Goal: Check status: Check status

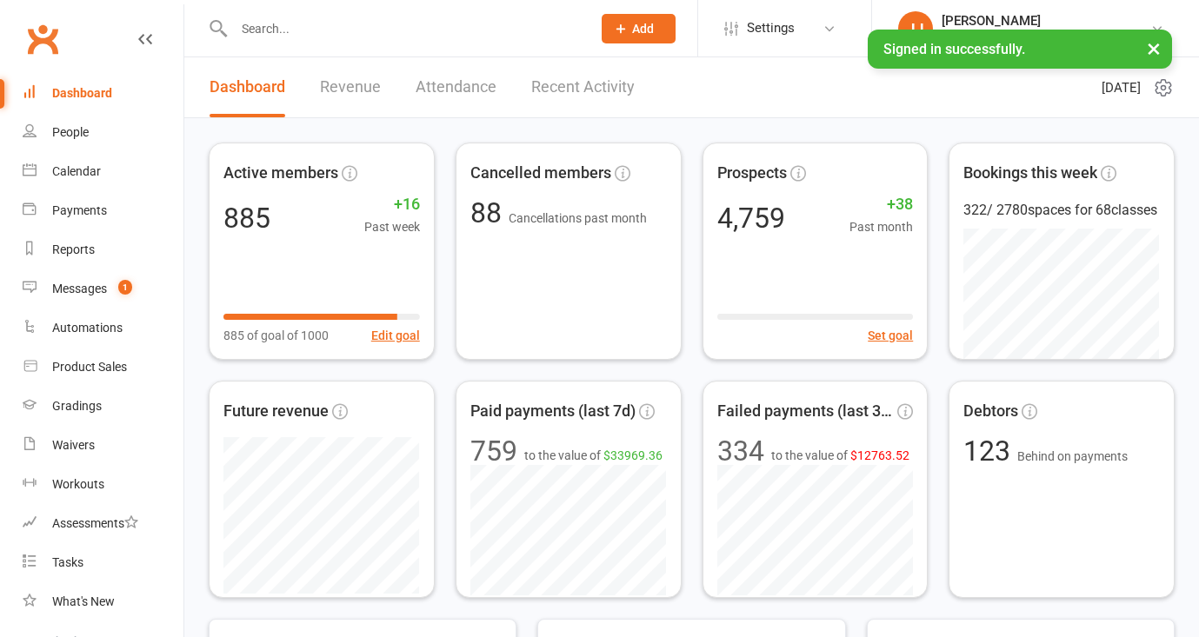
click at [364, 22] on input "text" at bounding box center [404, 29] width 350 height 24
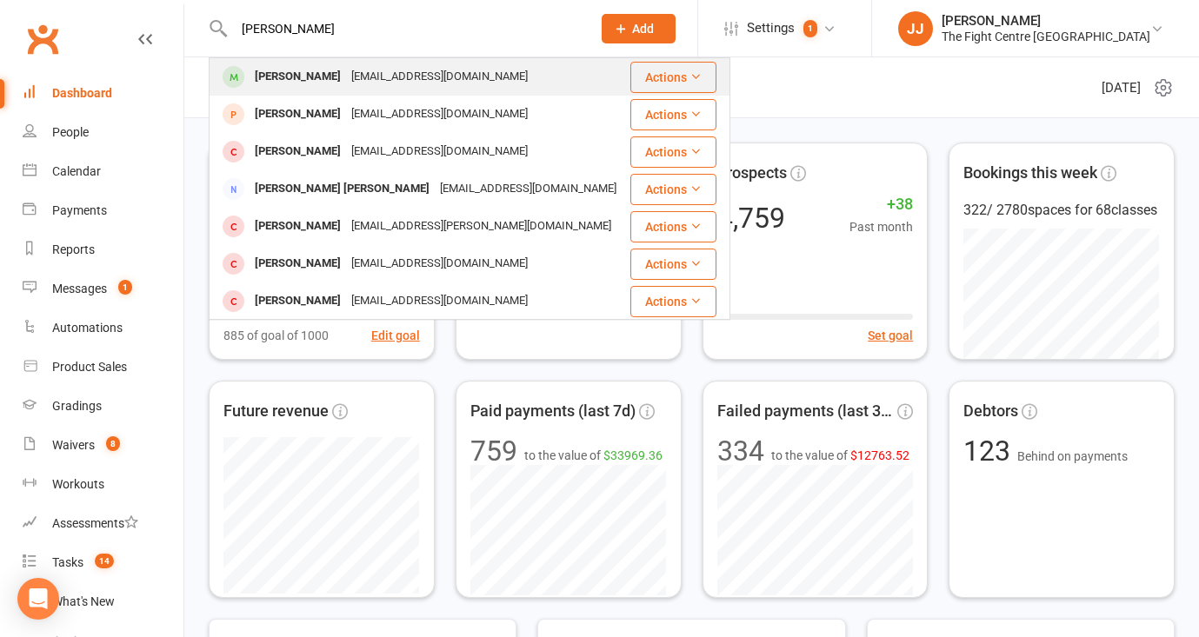
type input "[PERSON_NAME]"
click at [346, 77] on div "[EMAIL_ADDRESS][DOMAIN_NAME]" at bounding box center [439, 76] width 187 height 25
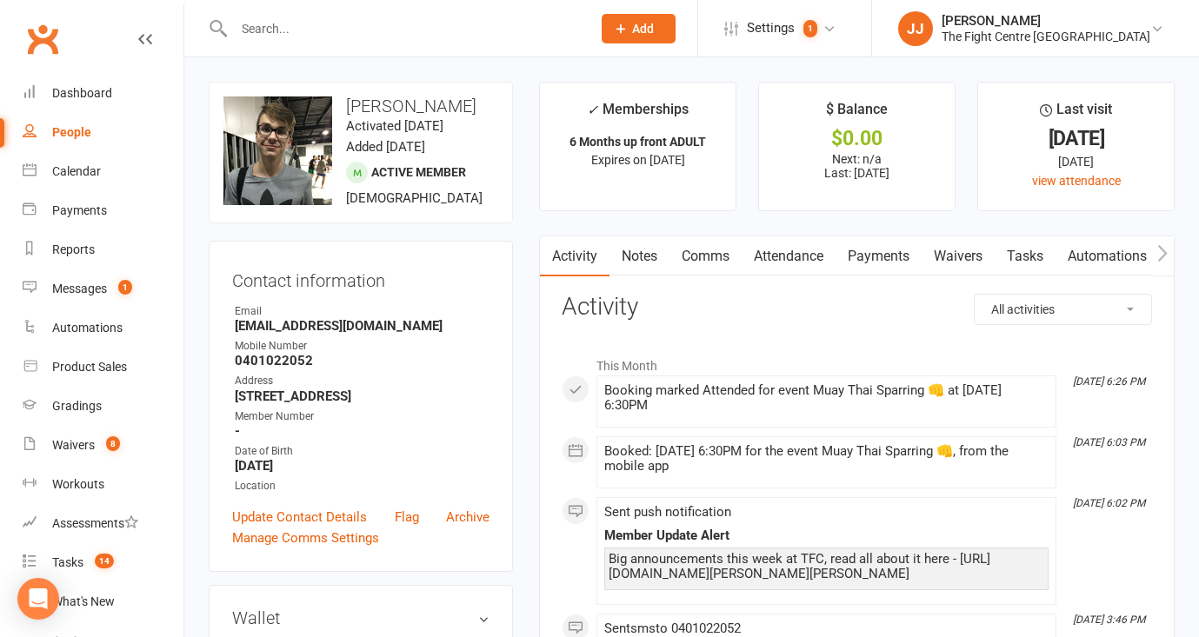
click at [652, 252] on link "Notes" at bounding box center [640, 256] width 60 height 40
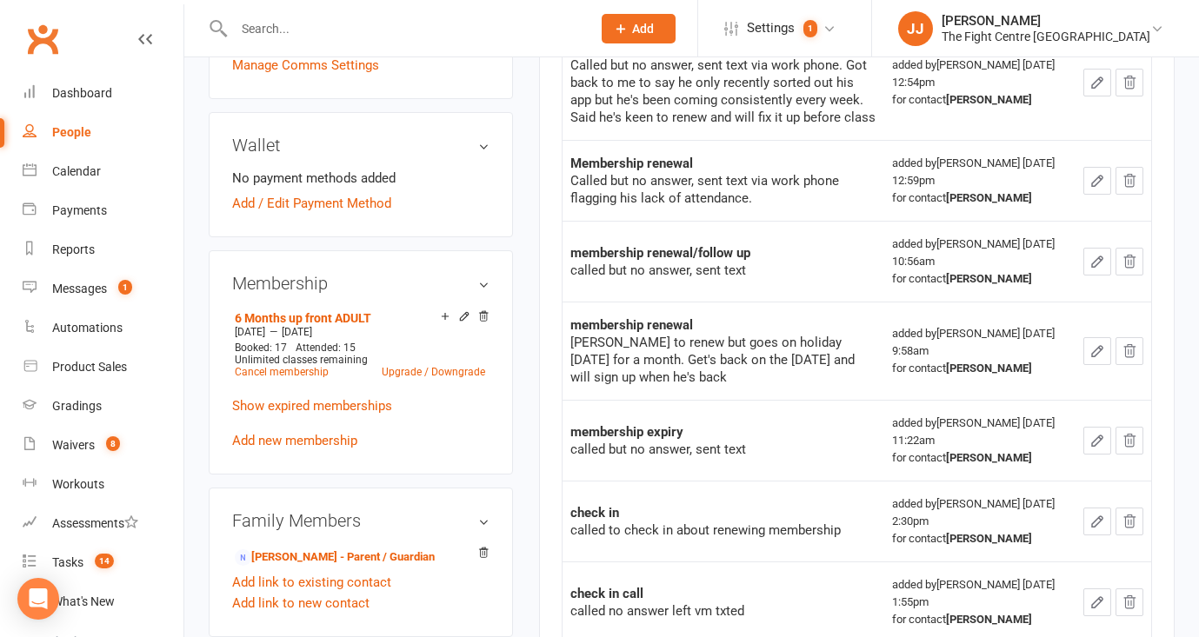
scroll to position [843, 0]
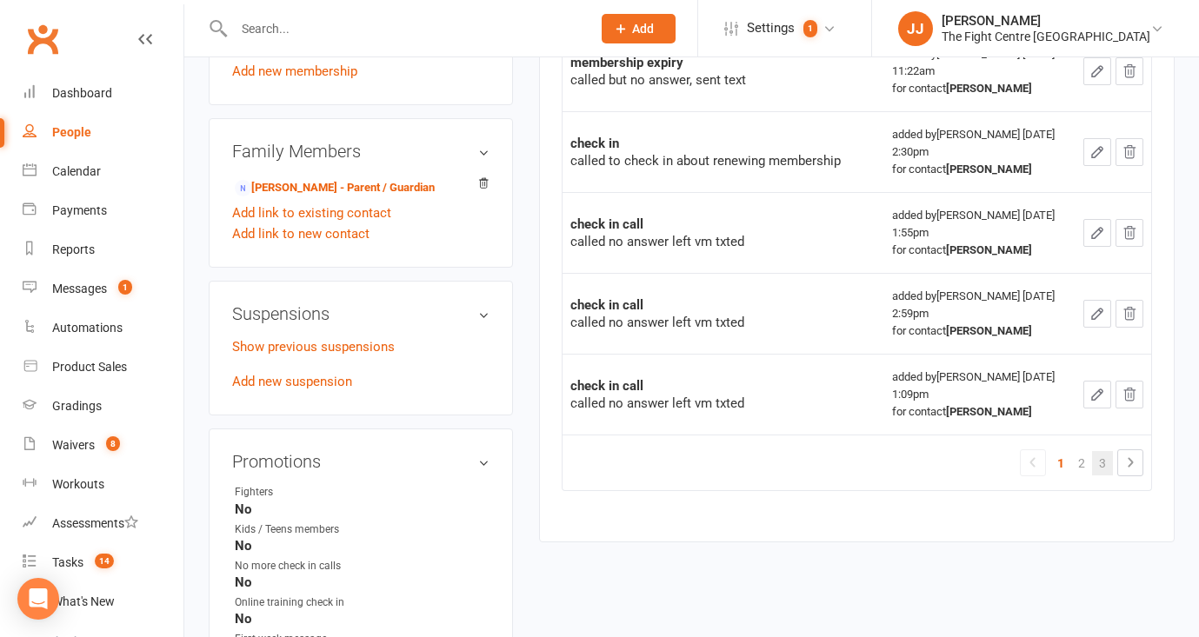
click at [1109, 469] on link "3" at bounding box center [1102, 463] width 21 height 24
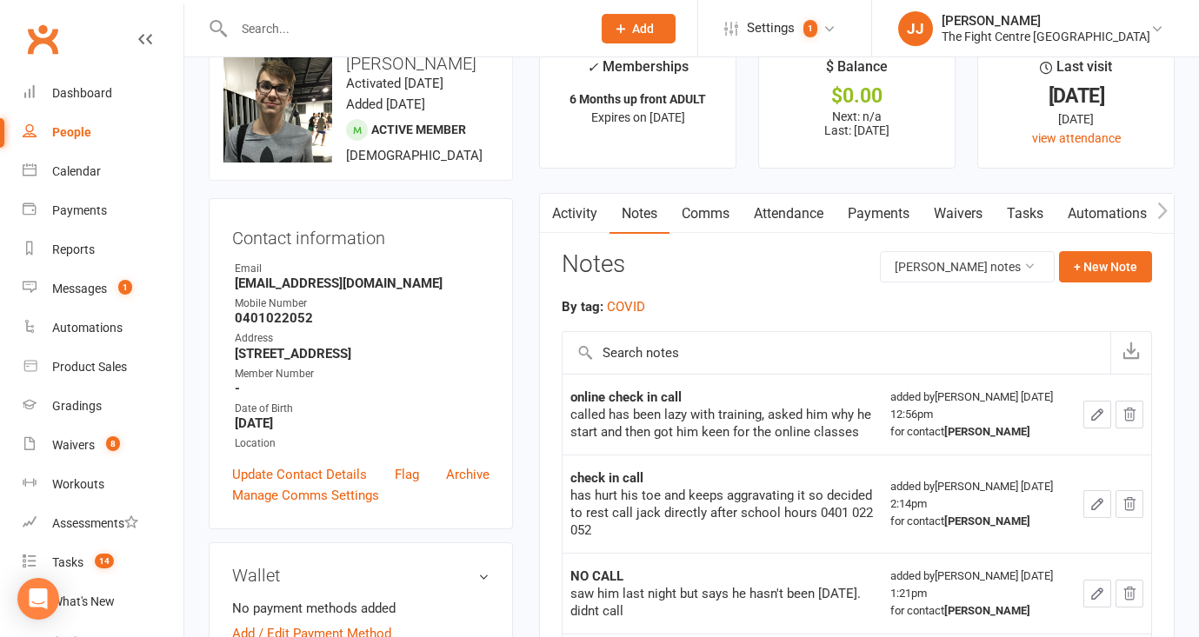
scroll to position [16, 0]
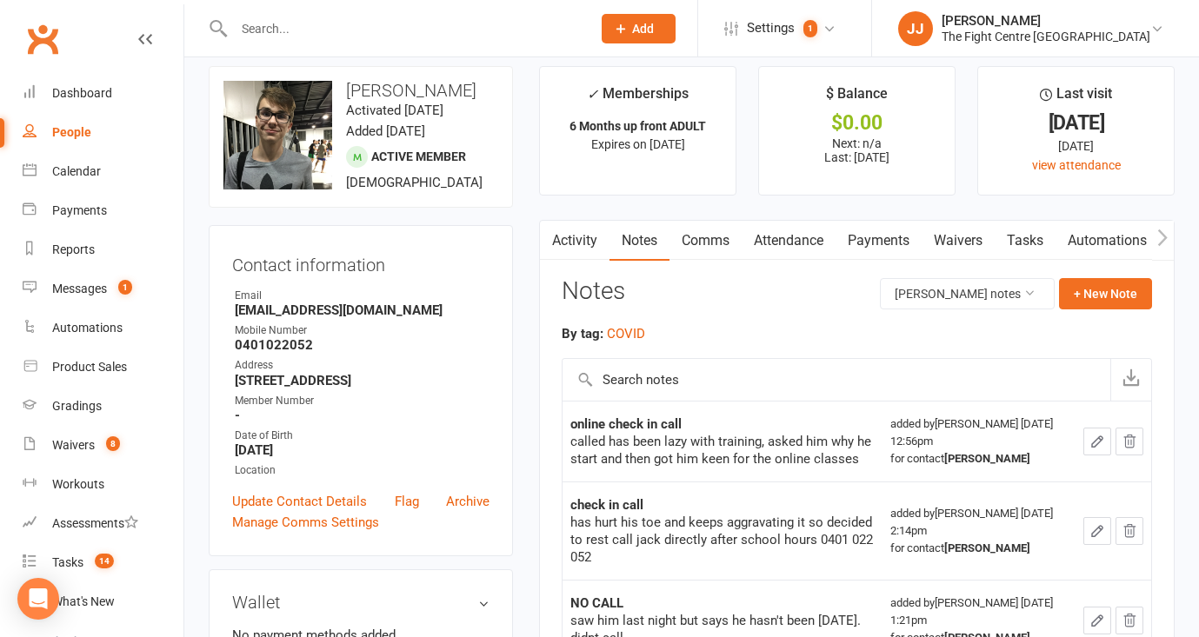
click at [873, 237] on link "Payments" at bounding box center [879, 241] width 86 height 40
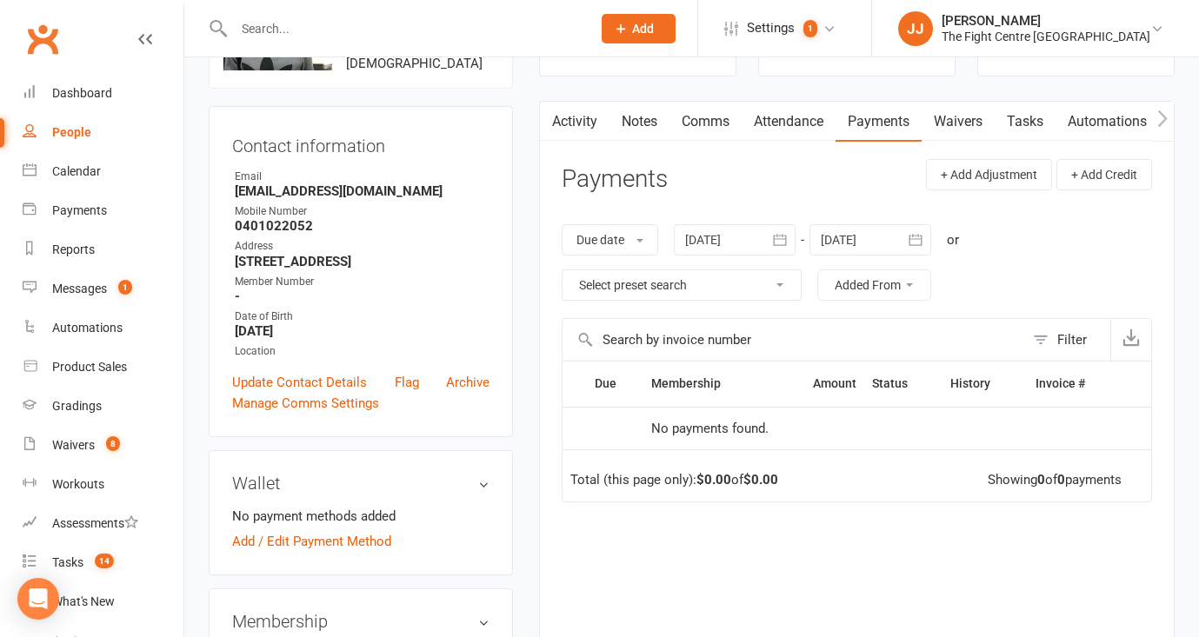
scroll to position [137, 0]
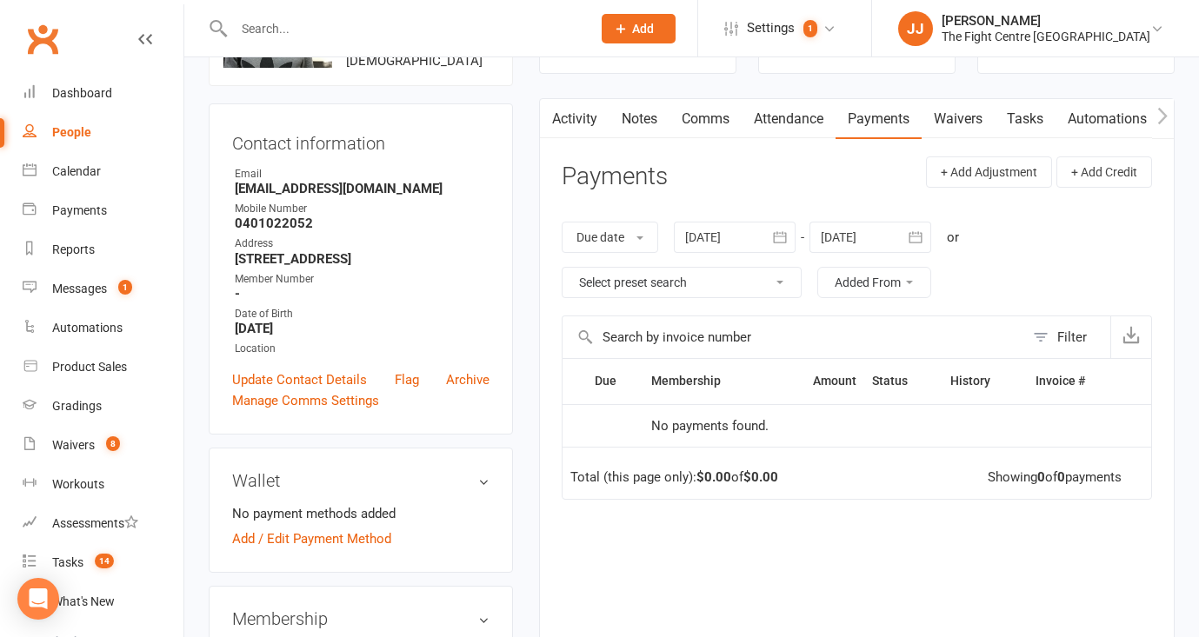
click at [785, 246] on button "button" at bounding box center [779, 237] width 31 height 31
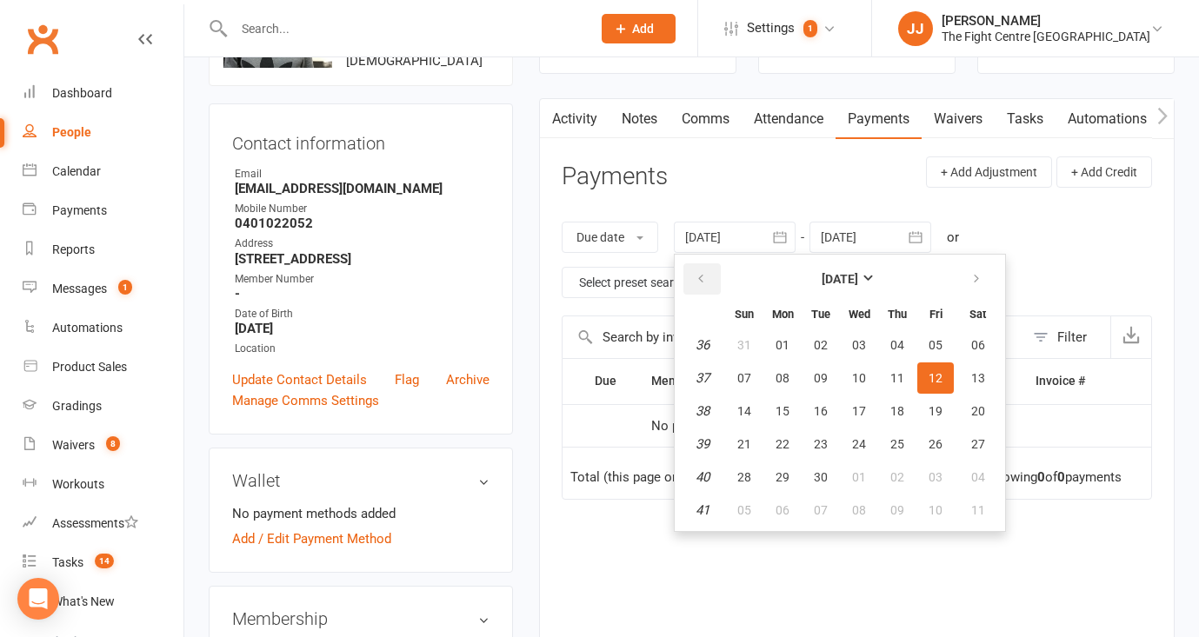
click at [712, 278] on button "button" at bounding box center [701, 278] width 37 height 31
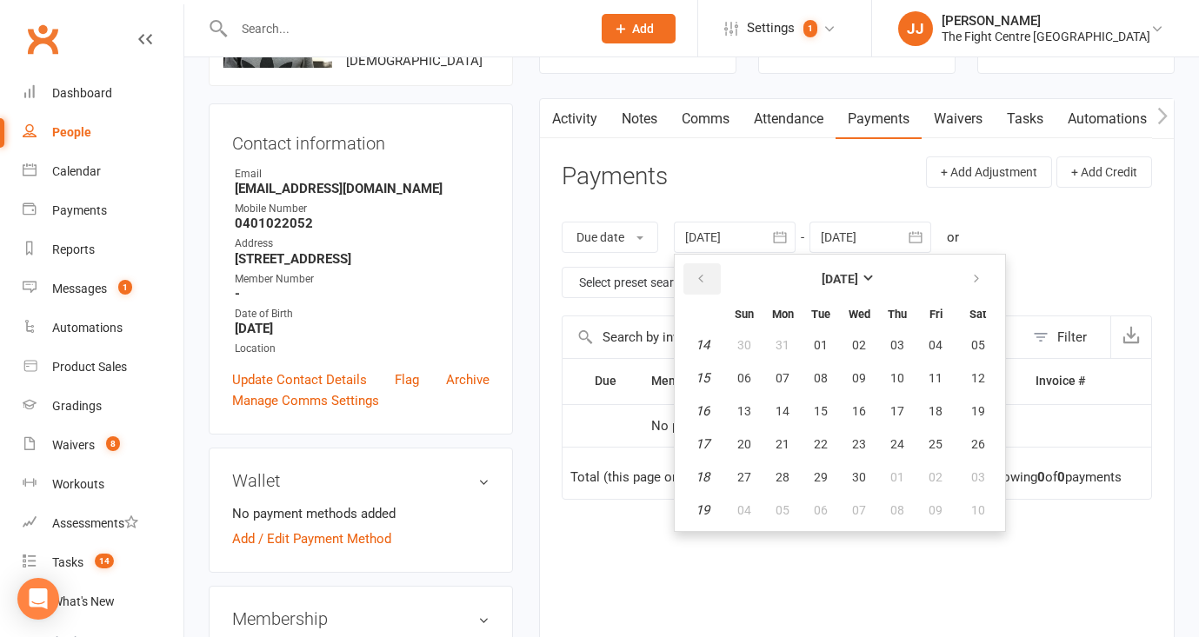
click at [712, 278] on button "button" at bounding box center [701, 278] width 37 height 31
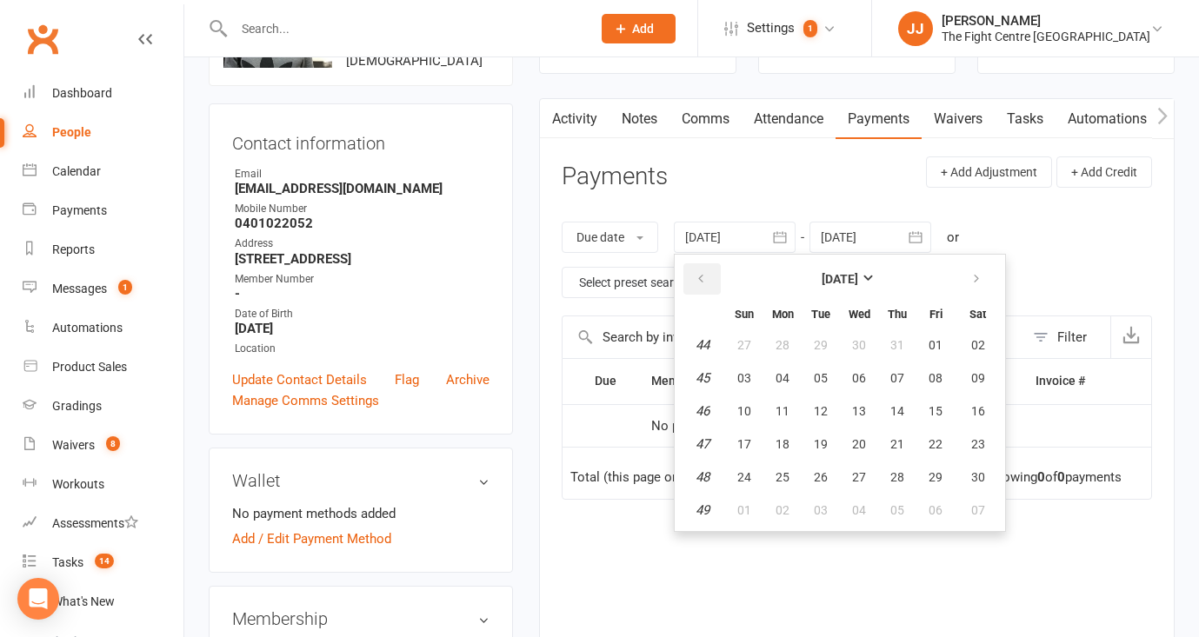
click at [712, 278] on button "button" at bounding box center [701, 278] width 37 height 31
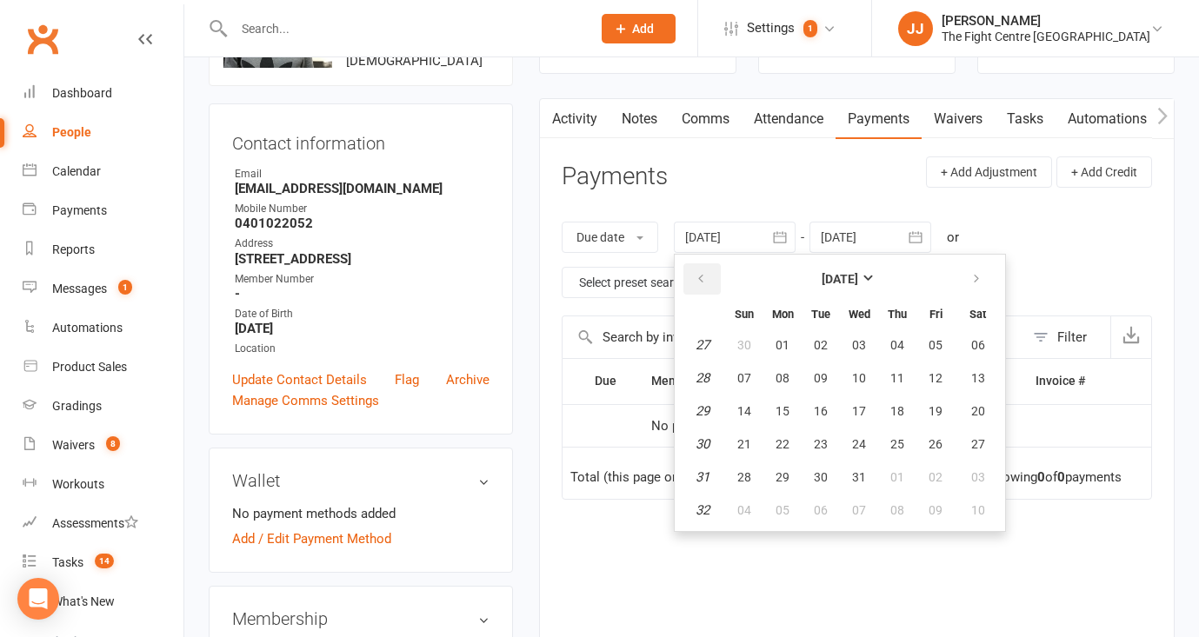
click at [712, 278] on button "button" at bounding box center [701, 278] width 37 height 31
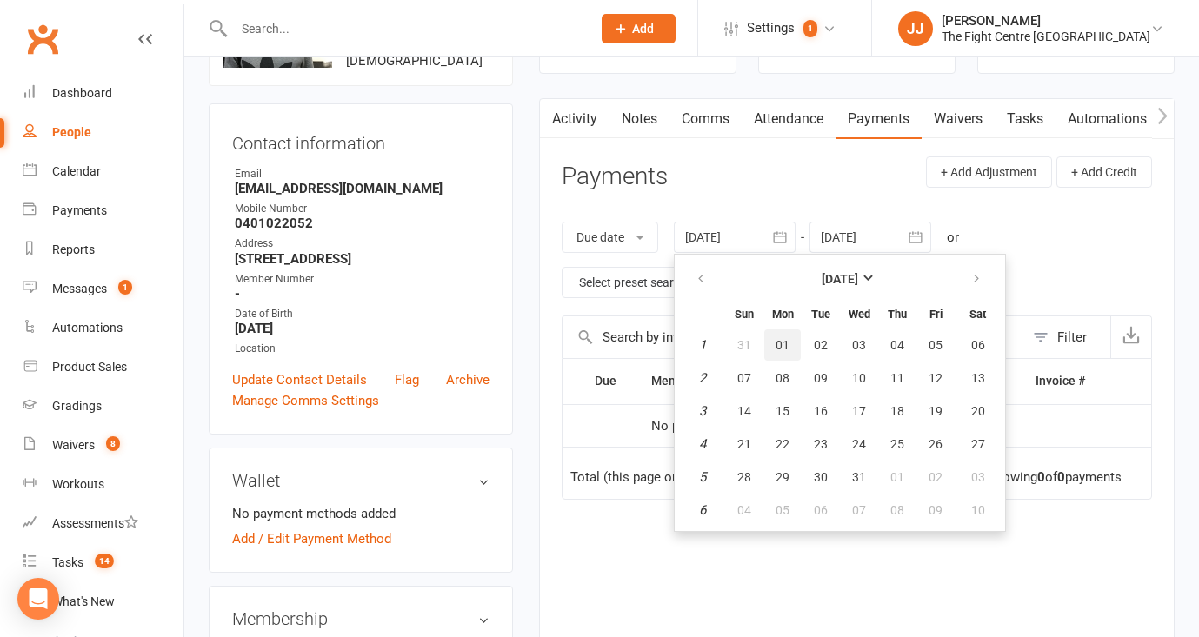
click at [785, 344] on span "01" at bounding box center [783, 345] width 14 height 14
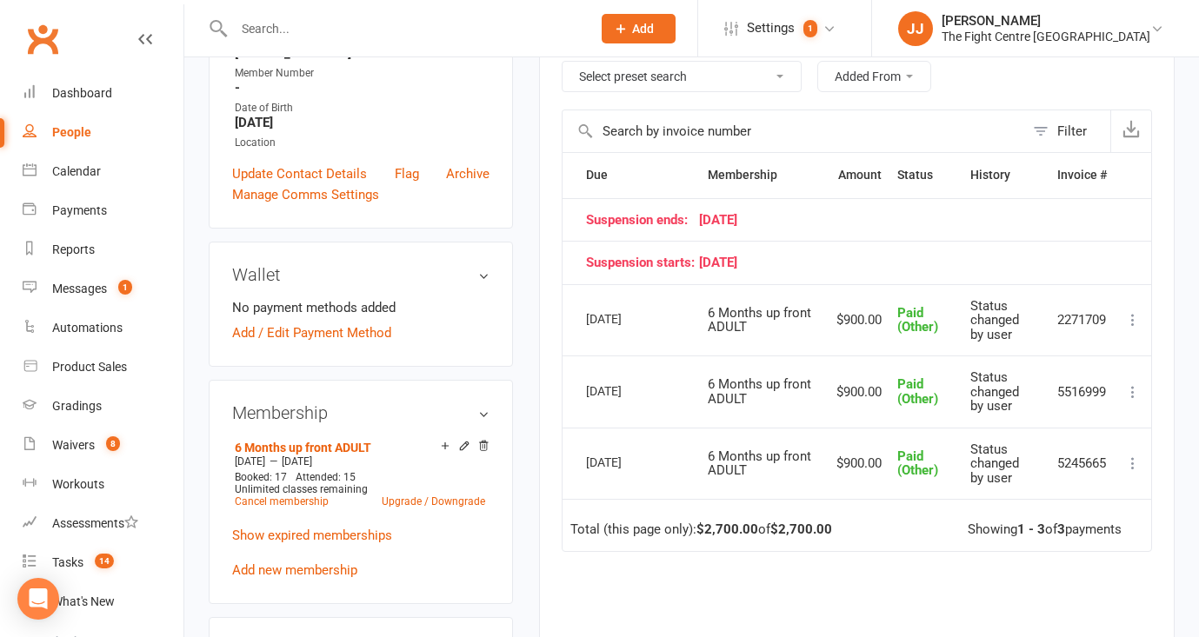
scroll to position [243, 0]
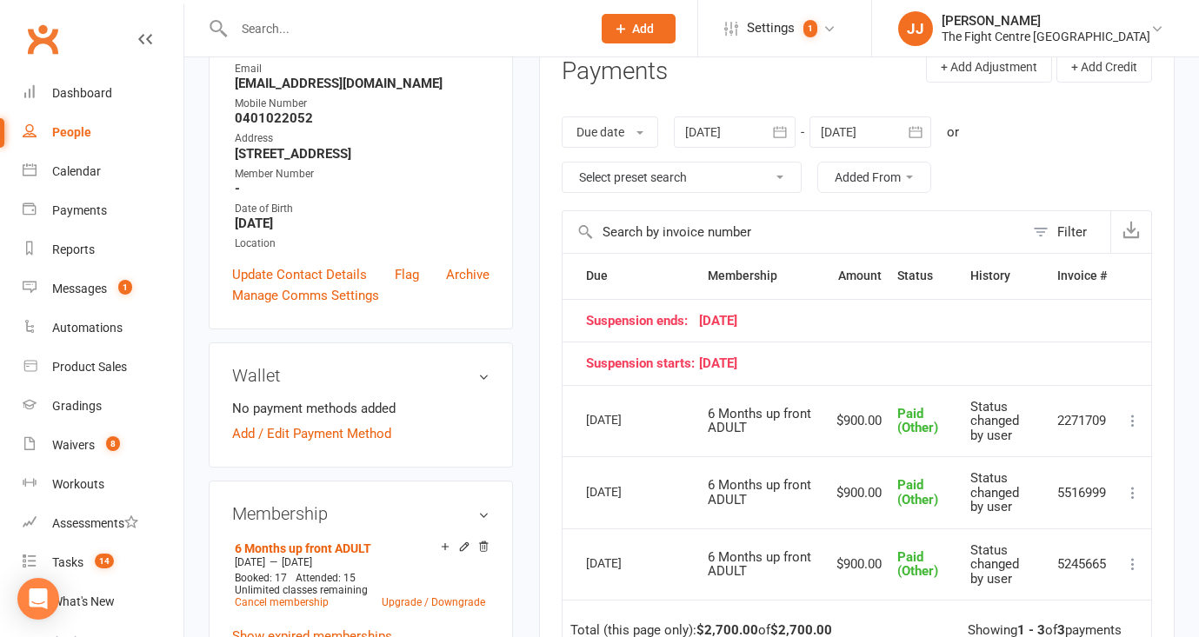
click at [781, 130] on icon "button" at bounding box center [779, 131] width 17 height 17
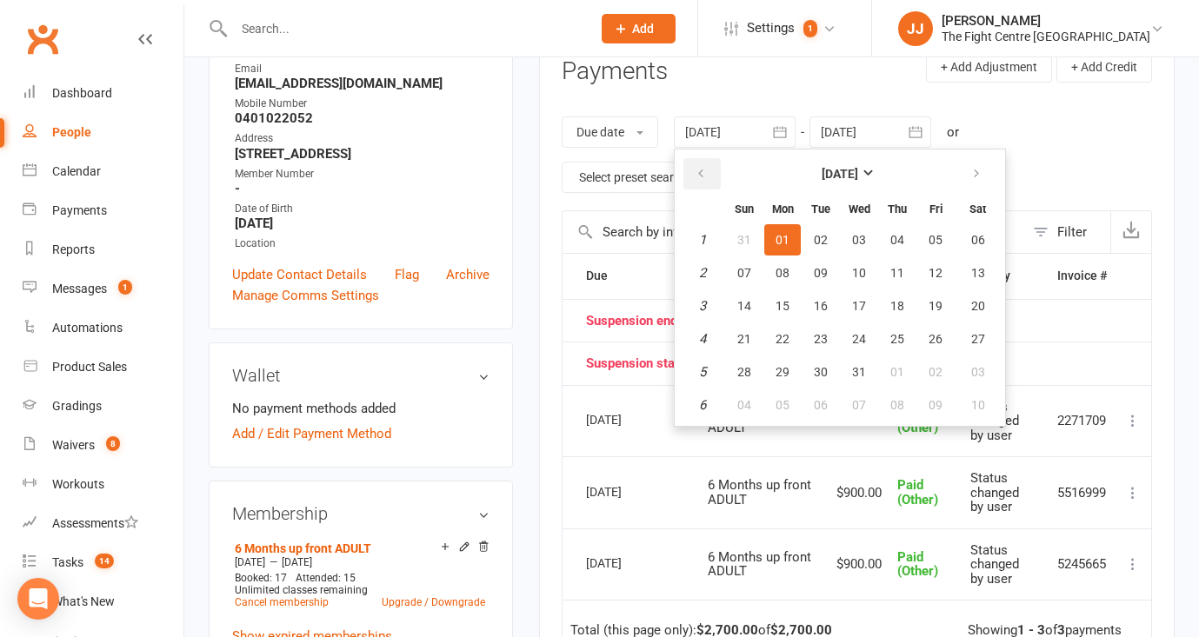
click at [705, 175] on icon "button" at bounding box center [701, 174] width 12 height 14
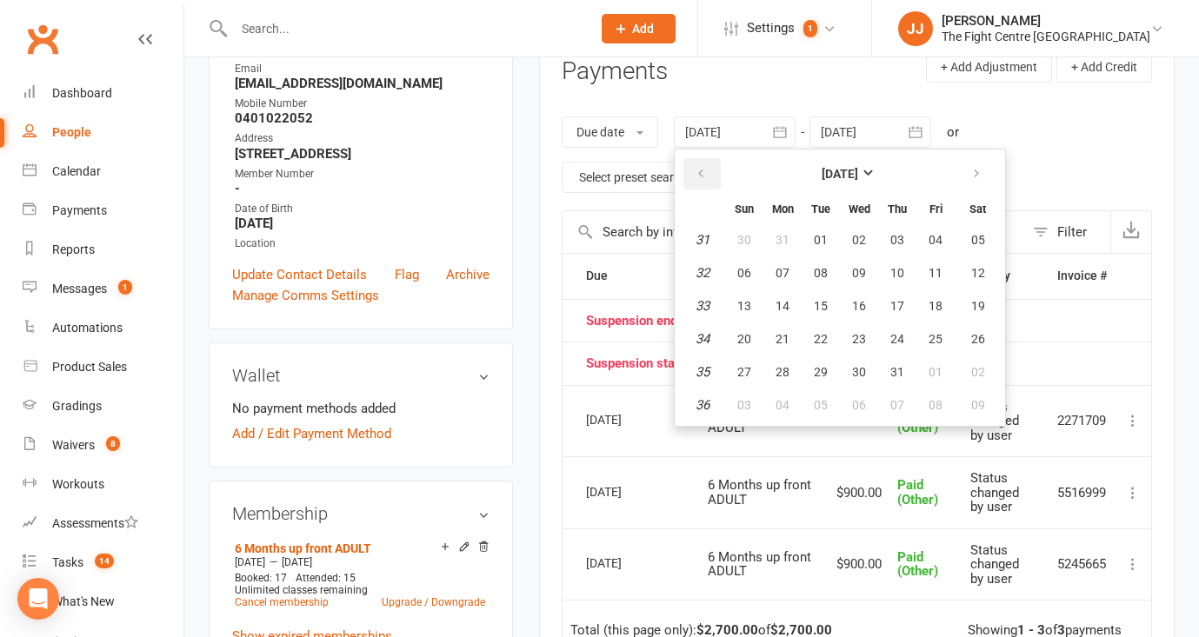
click at [705, 175] on icon "button" at bounding box center [701, 174] width 12 height 14
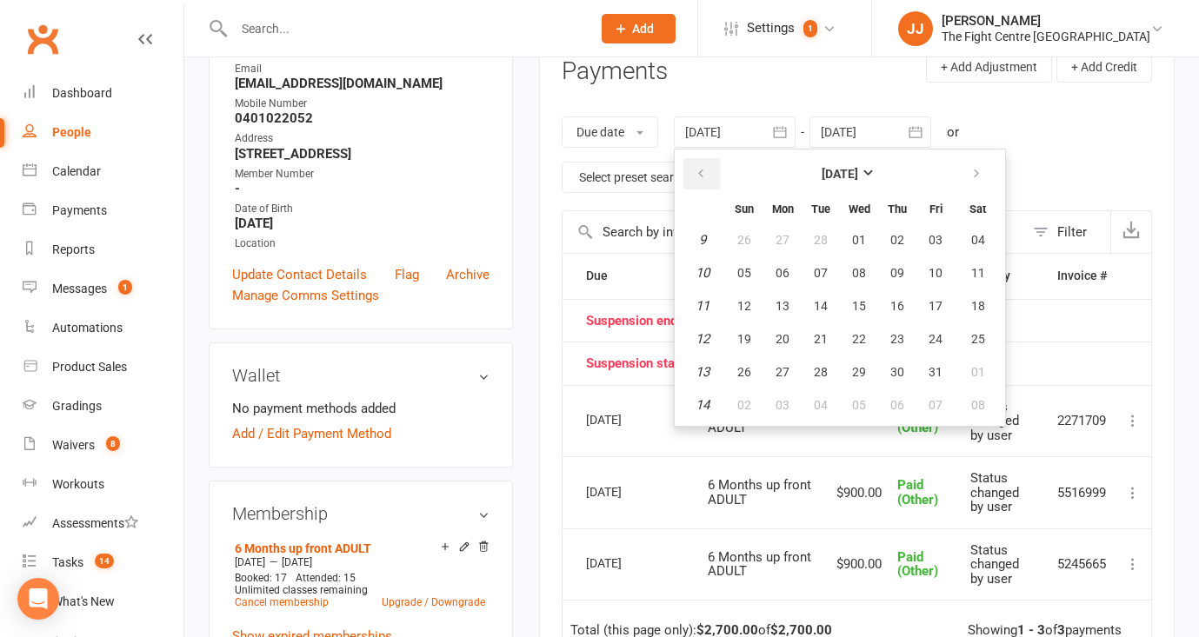
click at [705, 175] on icon "button" at bounding box center [701, 174] width 12 height 14
click at [785, 268] on span "05" at bounding box center [783, 273] width 14 height 14
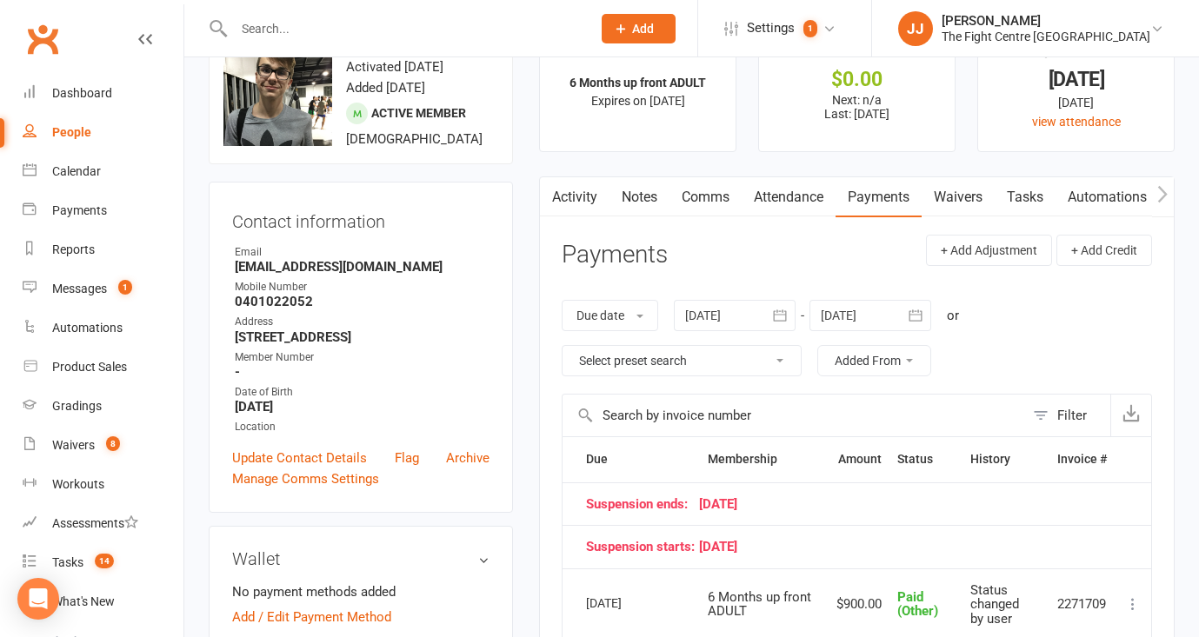
scroll to position [58, 0]
click at [788, 311] on icon "button" at bounding box center [779, 316] width 17 height 17
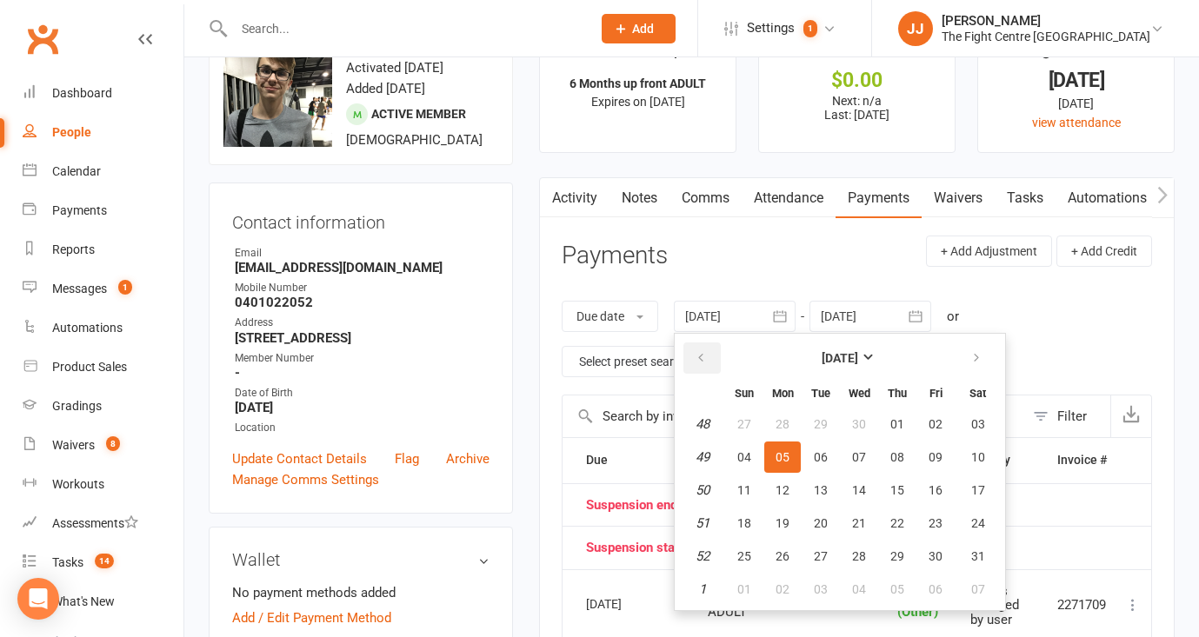
click at [707, 353] on icon "button" at bounding box center [701, 358] width 12 height 14
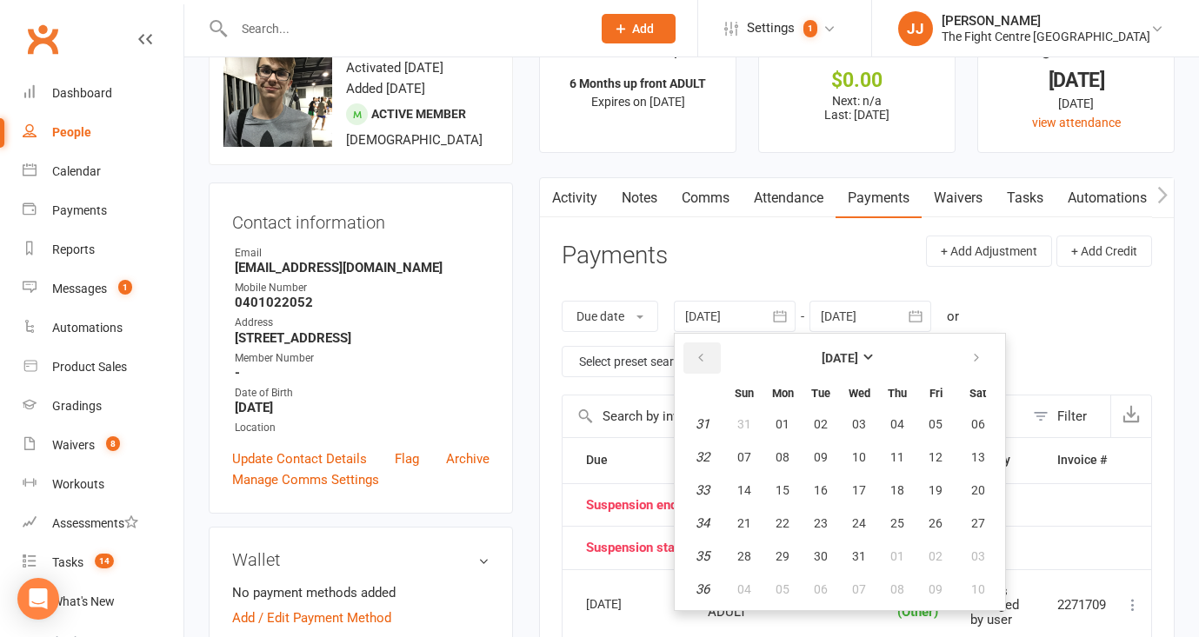
click at [707, 353] on icon "button" at bounding box center [701, 358] width 12 height 14
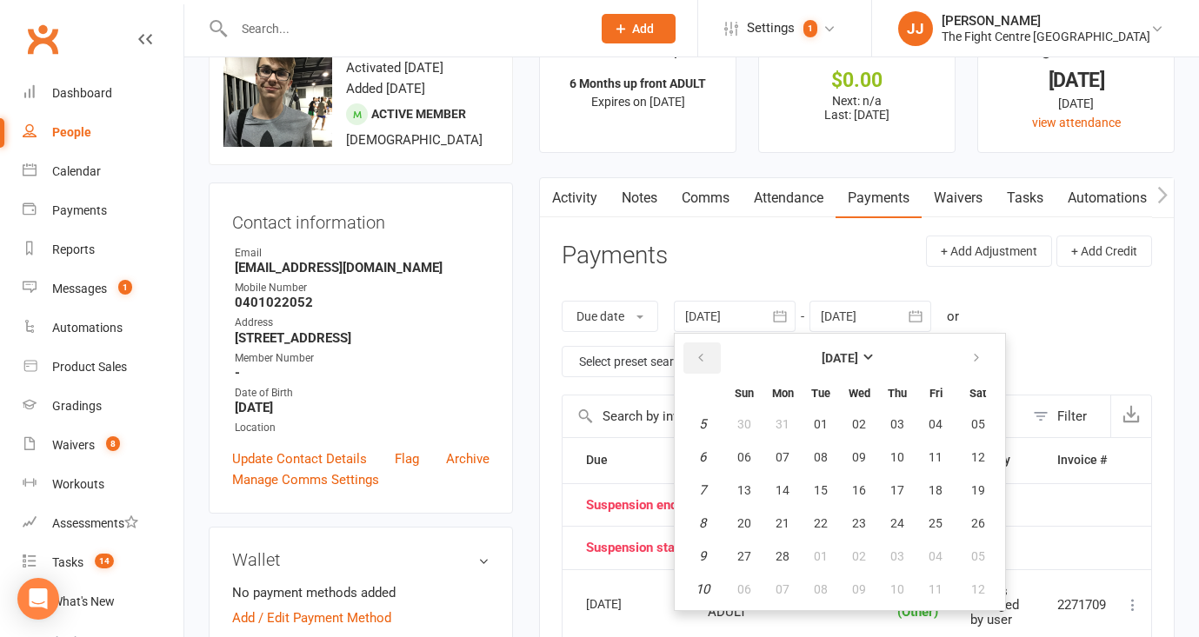
click at [707, 353] on icon "button" at bounding box center [701, 358] width 12 height 14
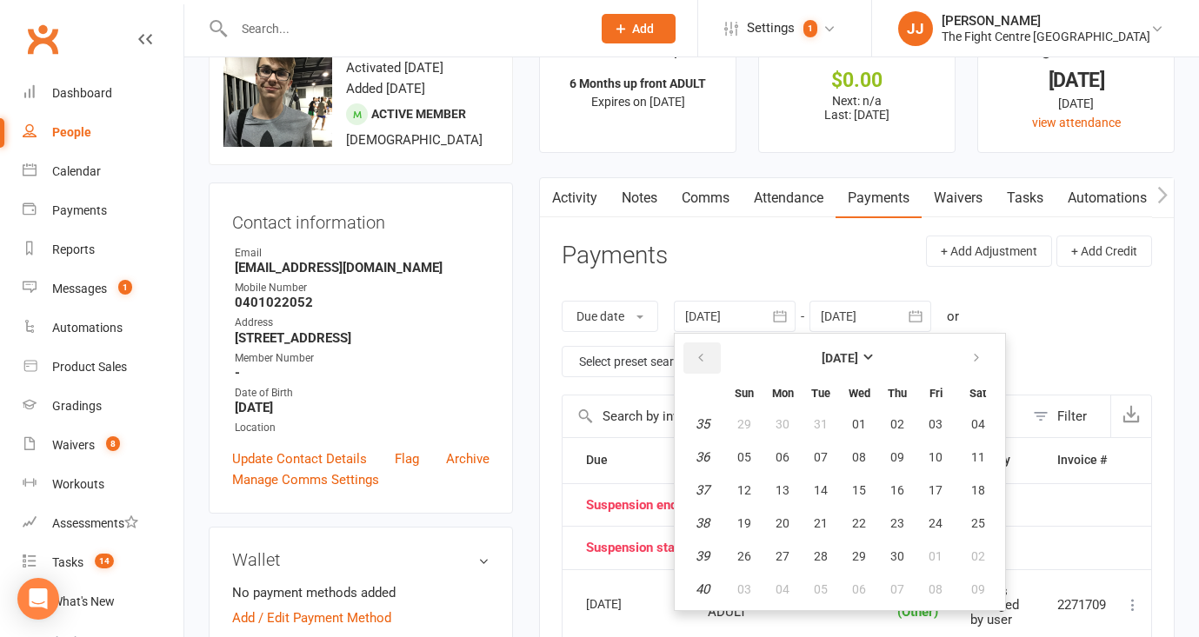
click at [707, 353] on icon "button" at bounding box center [701, 358] width 12 height 14
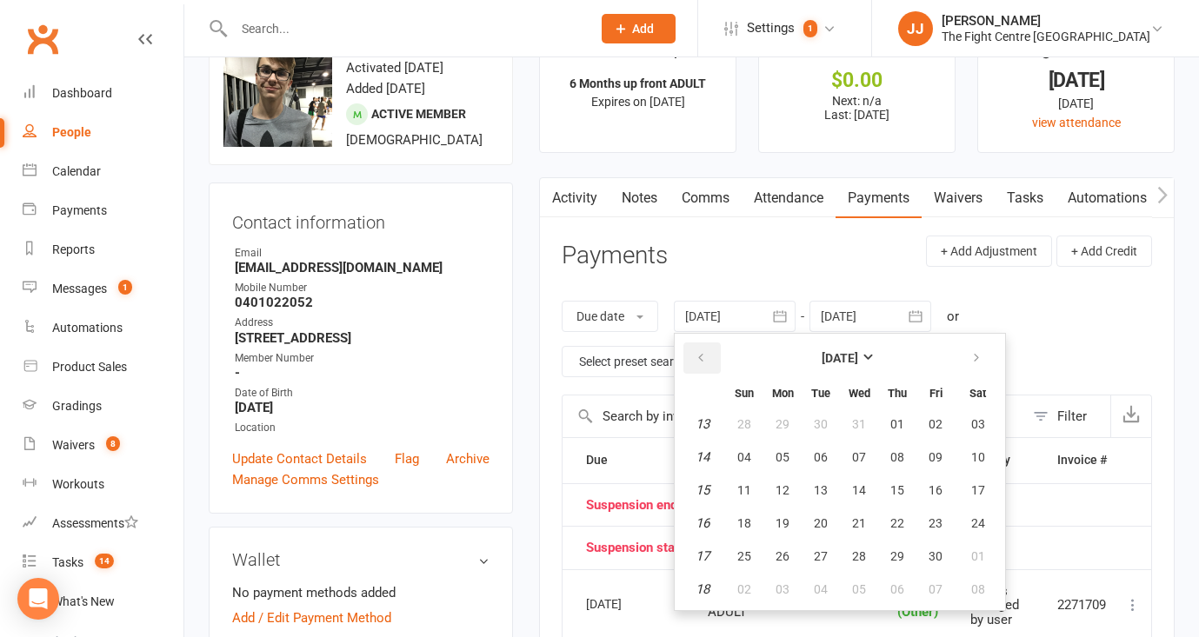
click at [707, 353] on icon "button" at bounding box center [701, 358] width 12 height 14
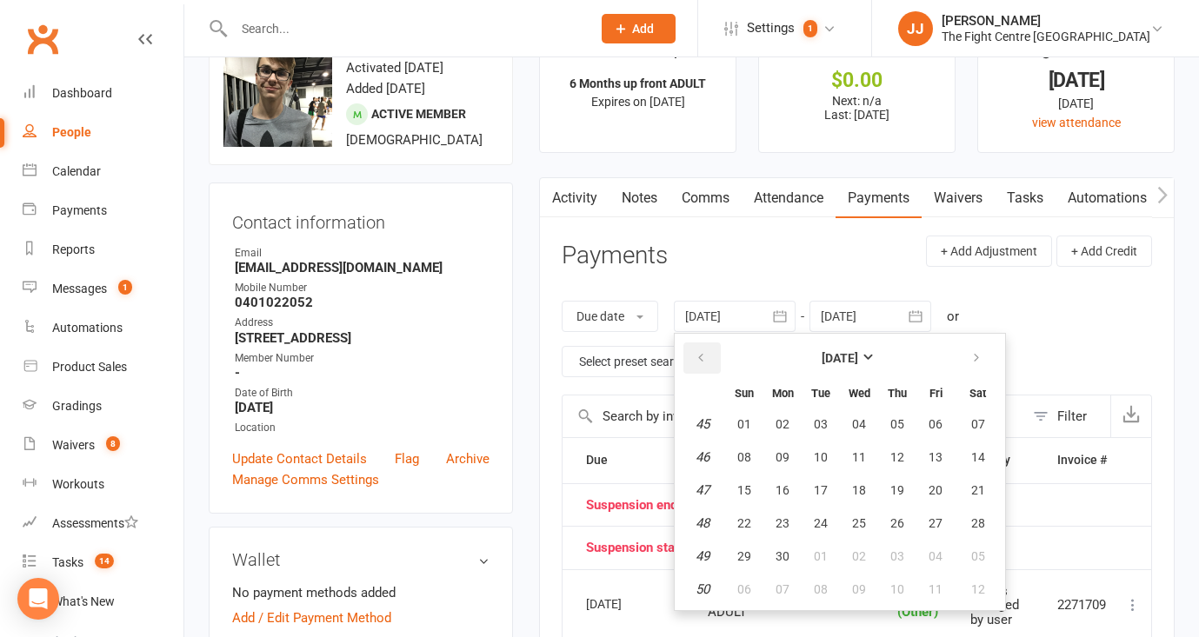
click at [707, 353] on icon "button" at bounding box center [701, 358] width 12 height 14
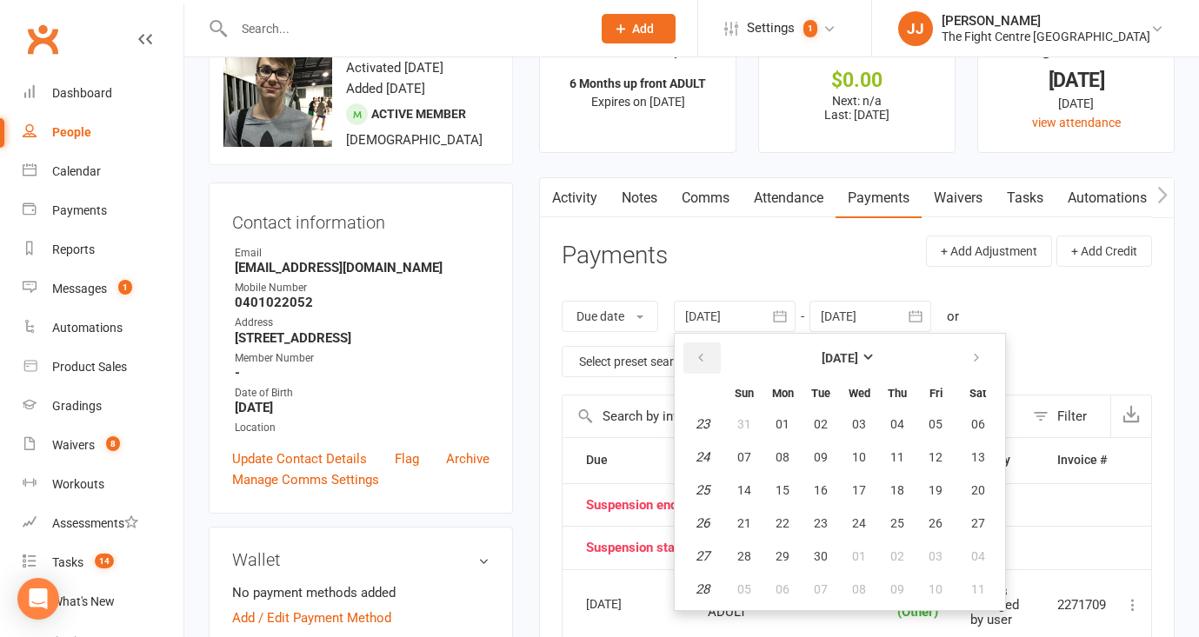
click at [707, 353] on icon "button" at bounding box center [701, 358] width 12 height 14
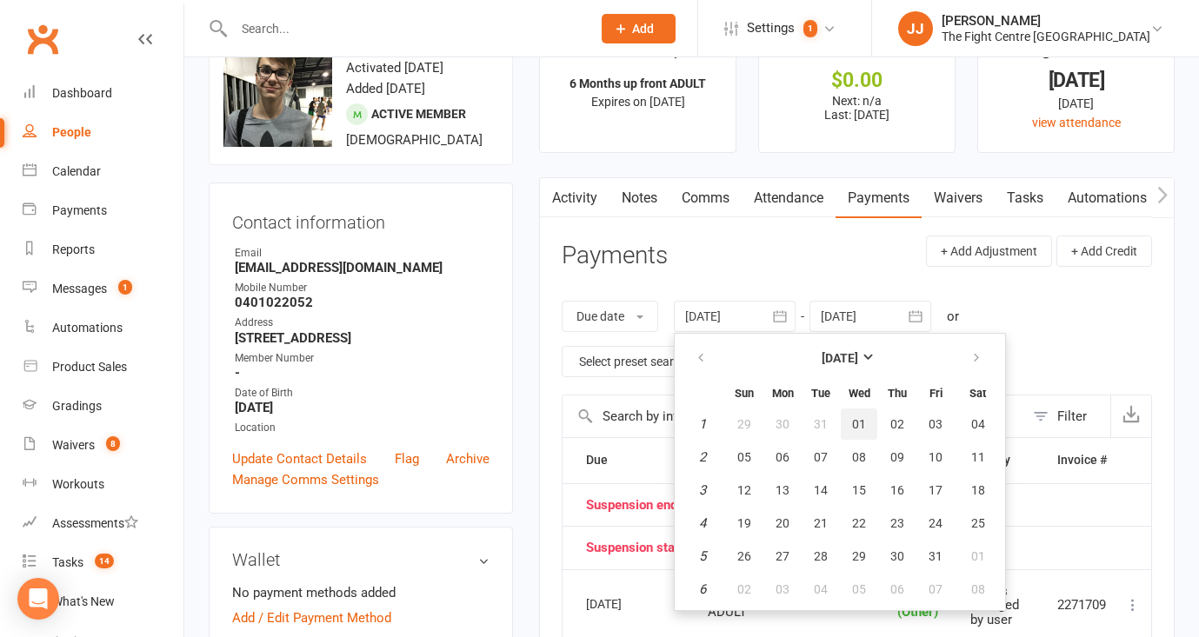
click at [855, 426] on span "01" at bounding box center [859, 424] width 14 height 14
type input "01 Jan 2020"
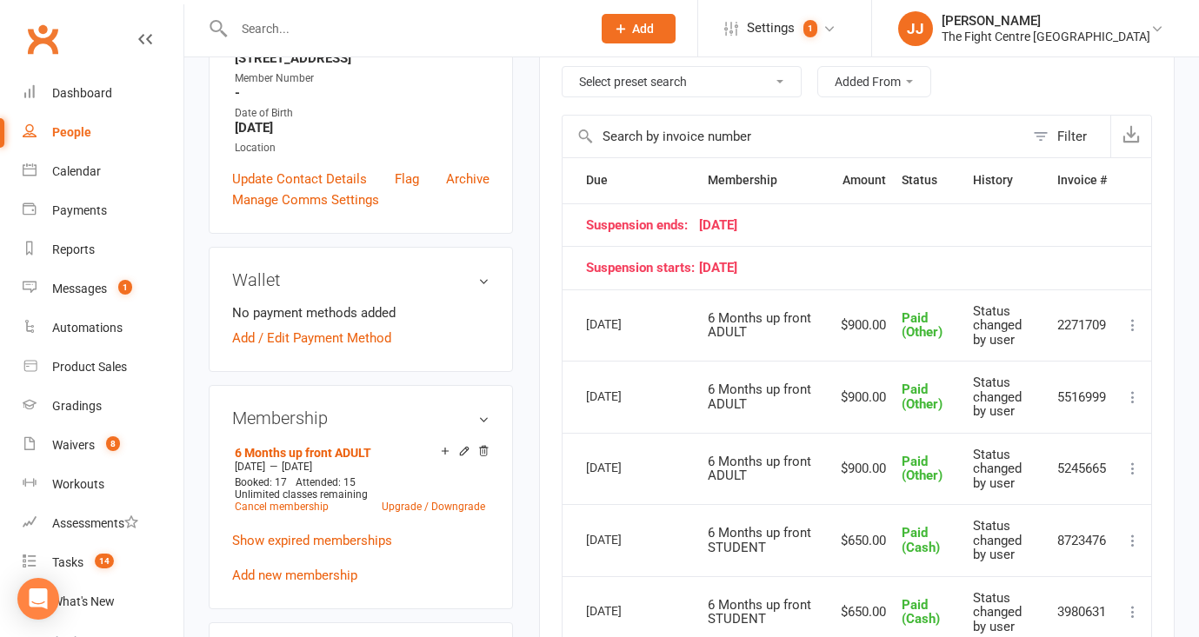
scroll to position [0, 0]
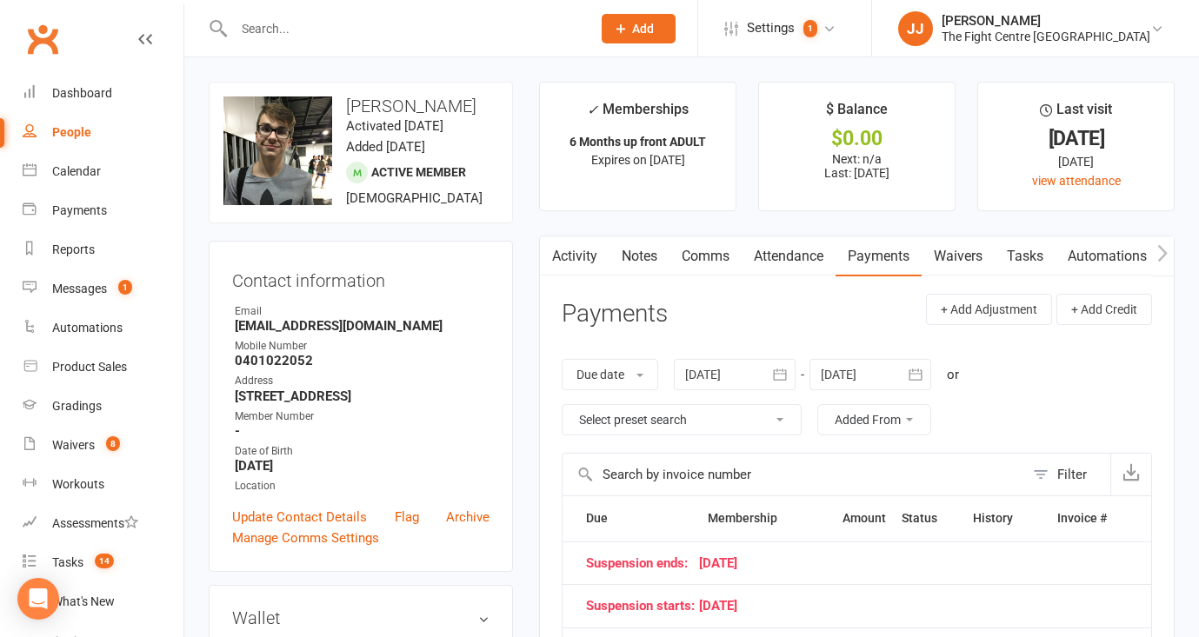
click at [30, 42] on link "Clubworx" at bounding box center [42, 38] width 43 height 43
